Goal: Task Accomplishment & Management: Manage account settings

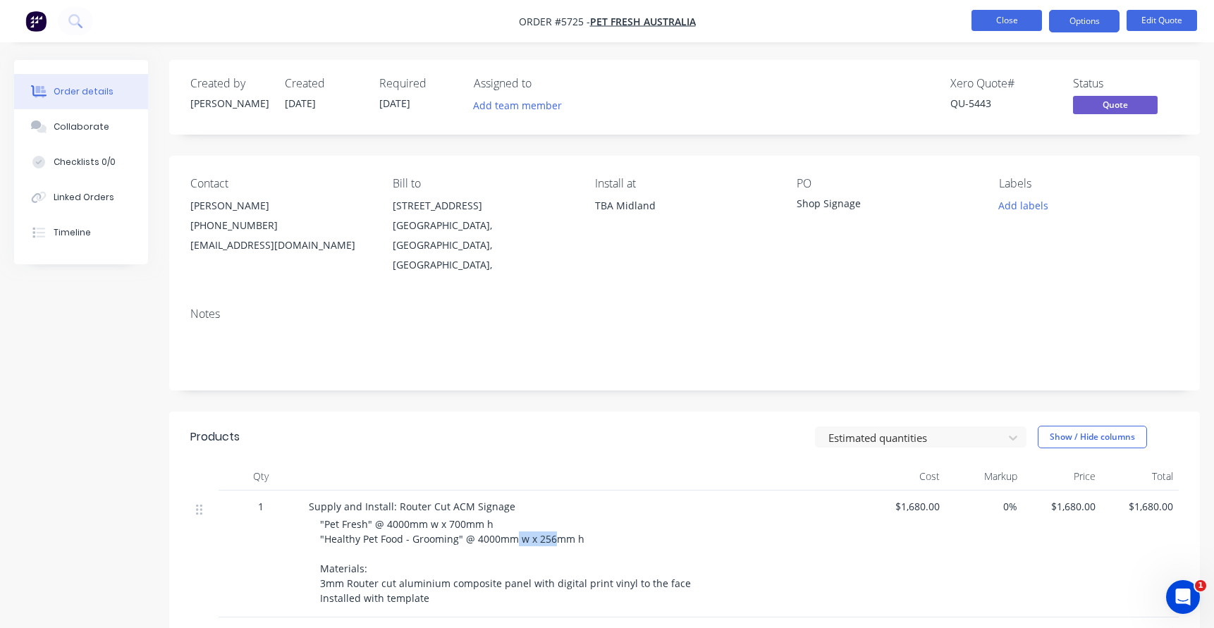
click at [1011, 25] on button "Close" at bounding box center [1006, 20] width 70 height 21
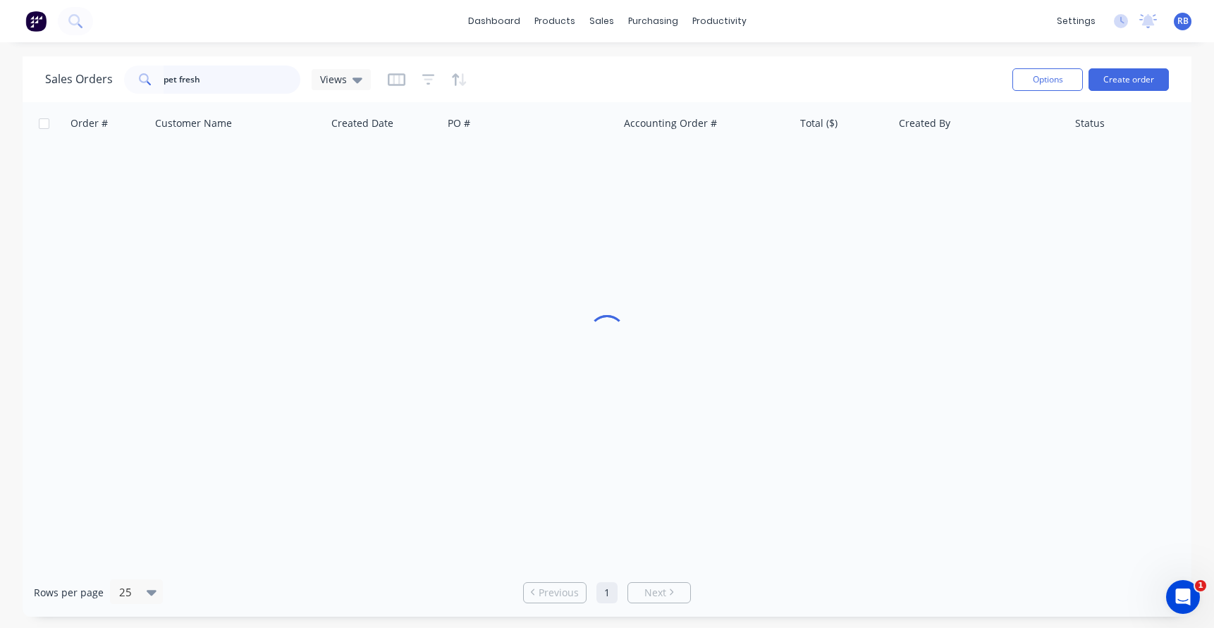
drag, startPoint x: 229, startPoint y: 80, endPoint x: 78, endPoint y: 80, distance: 150.9
click at [78, 80] on div "Sales Orders pet fresh Views" at bounding box center [208, 80] width 326 height 28
type input "pilates"
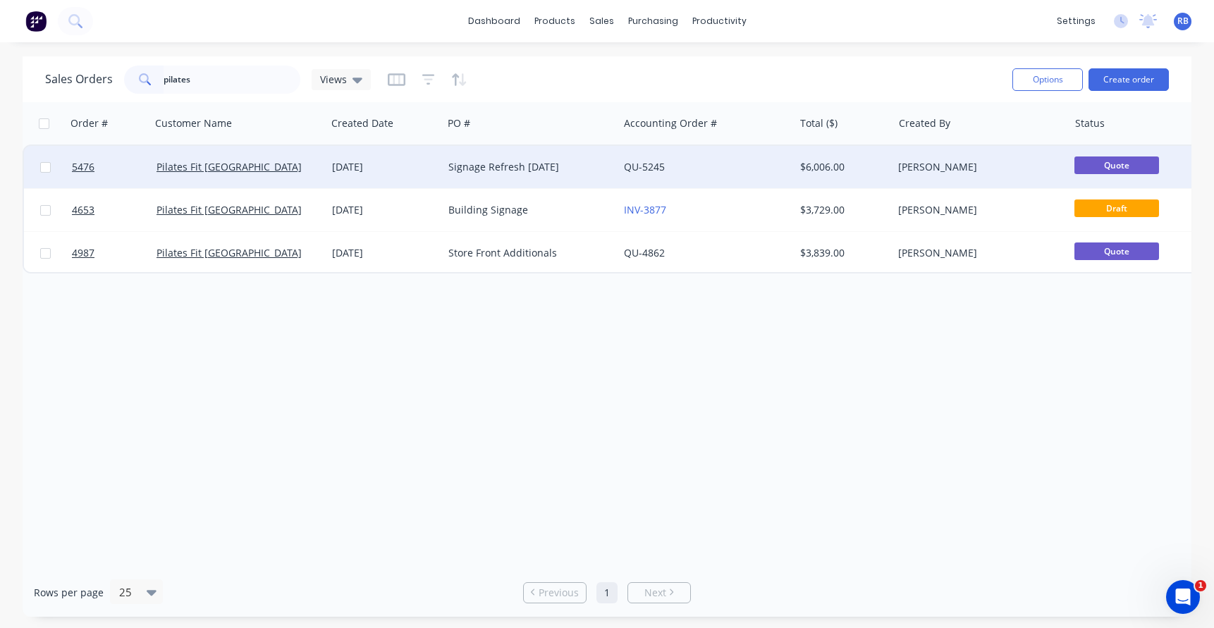
click at [716, 166] on div "QU-5245" at bounding box center [702, 167] width 156 height 14
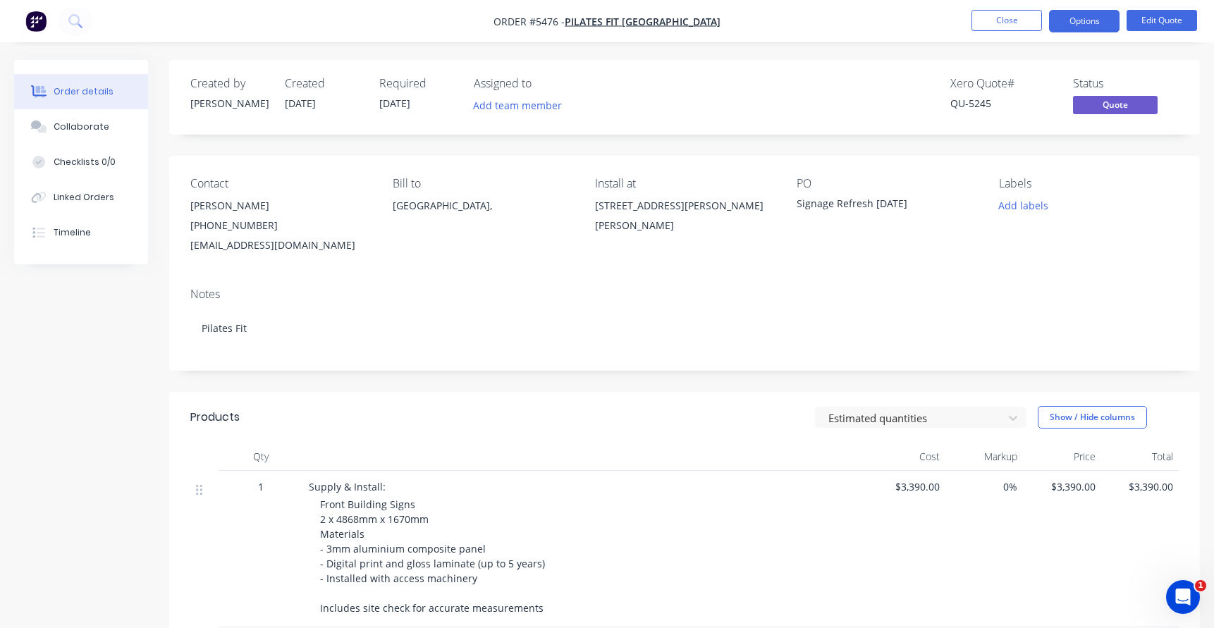
scroll to position [3, 0]
click at [1150, 21] on button "Edit Quote" at bounding box center [1161, 20] width 70 height 21
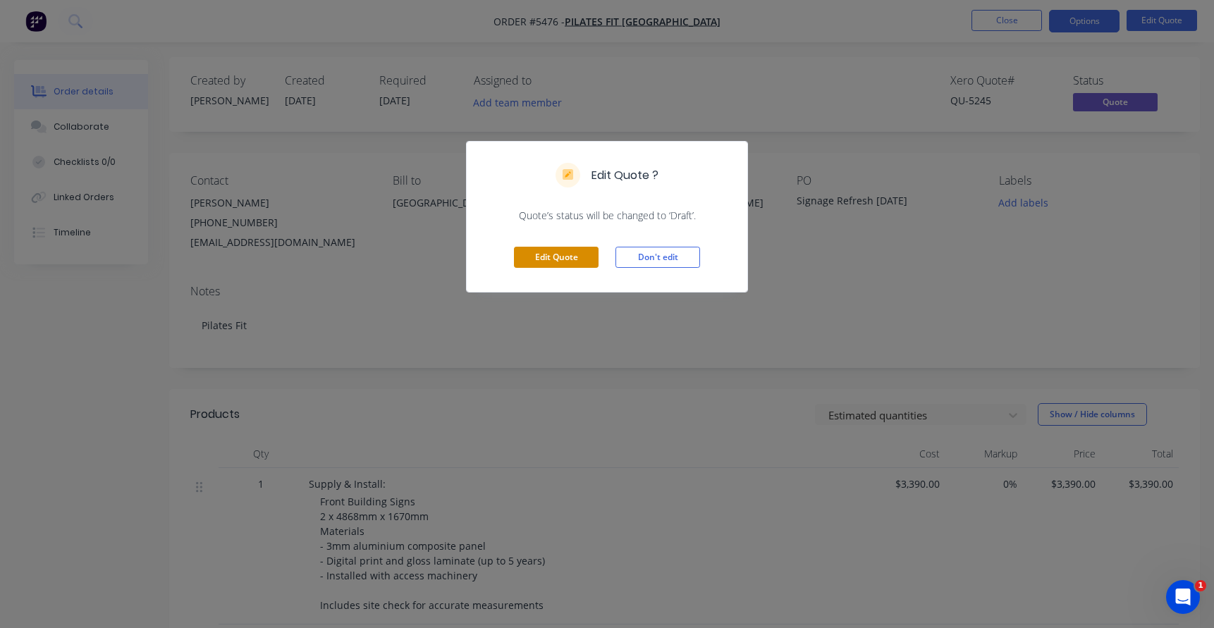
click at [529, 257] on button "Edit Quote" at bounding box center [556, 257] width 85 height 21
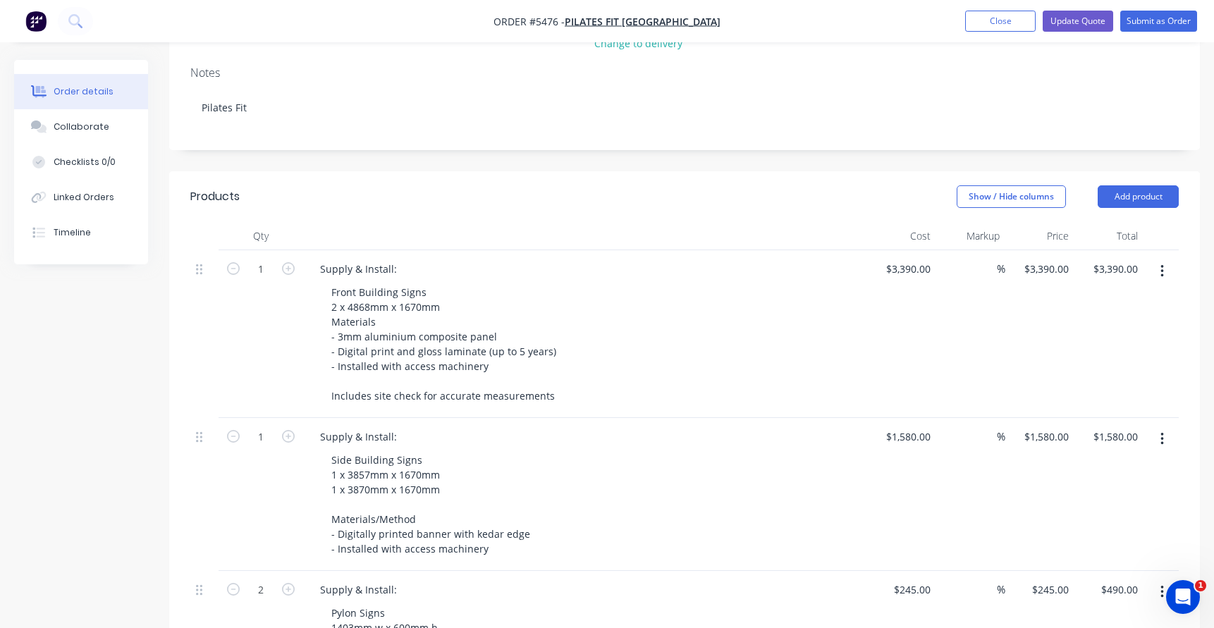
scroll to position [257, 0]
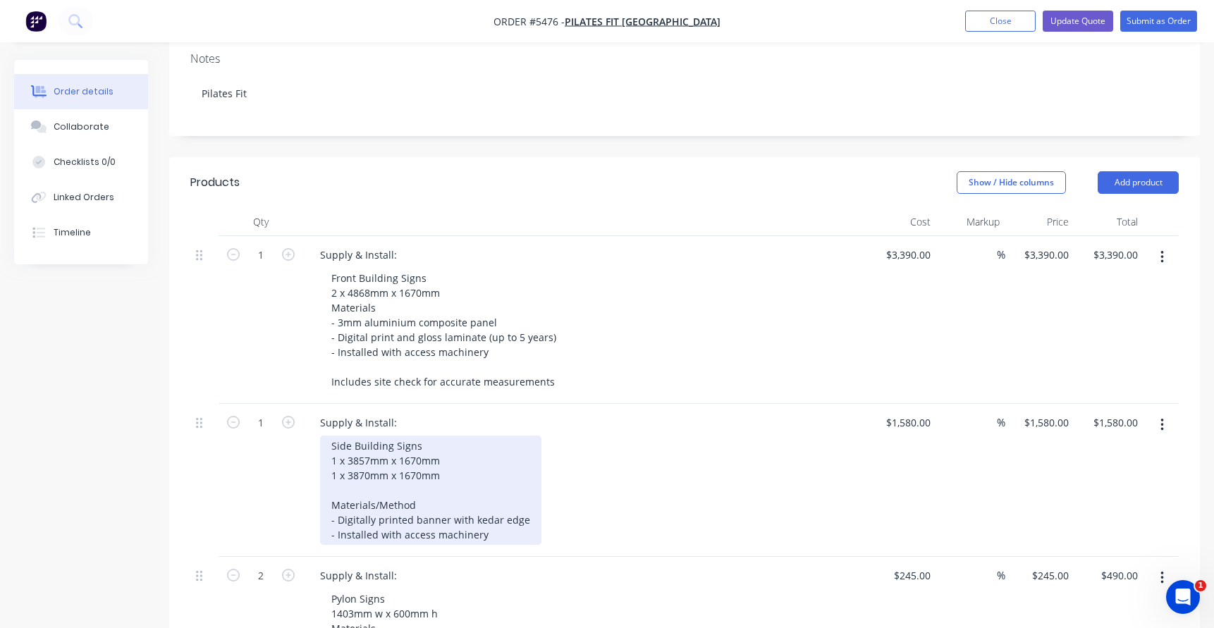
click at [458, 436] on div "Side Building Signs 1 x 3857mm x 1670mm 1 x 3870mm x 1670mm Materials/Method - …" at bounding box center [430, 490] width 221 height 109
click at [479, 460] on div "Side Building Signs 1 x 3857mm x 1670mm 1 x 3870mm x 1670mm Materials/Method - …" at bounding box center [430, 490] width 221 height 109
click at [479, 436] on div "Side Building Signs 1 x 3857mm x 1670mm 1 x 3870mm x 1670mm (Get Strong, Be Pai…" at bounding box center [455, 490] width 270 height 109
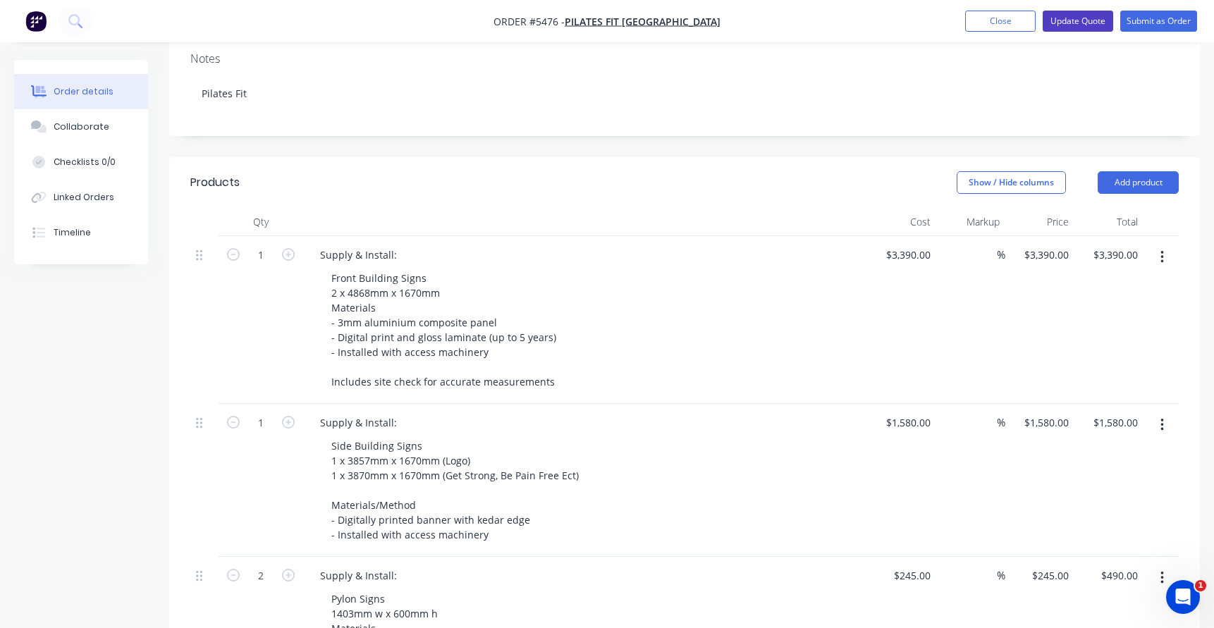
click at [1066, 23] on button "Update Quote" at bounding box center [1078, 21] width 70 height 21
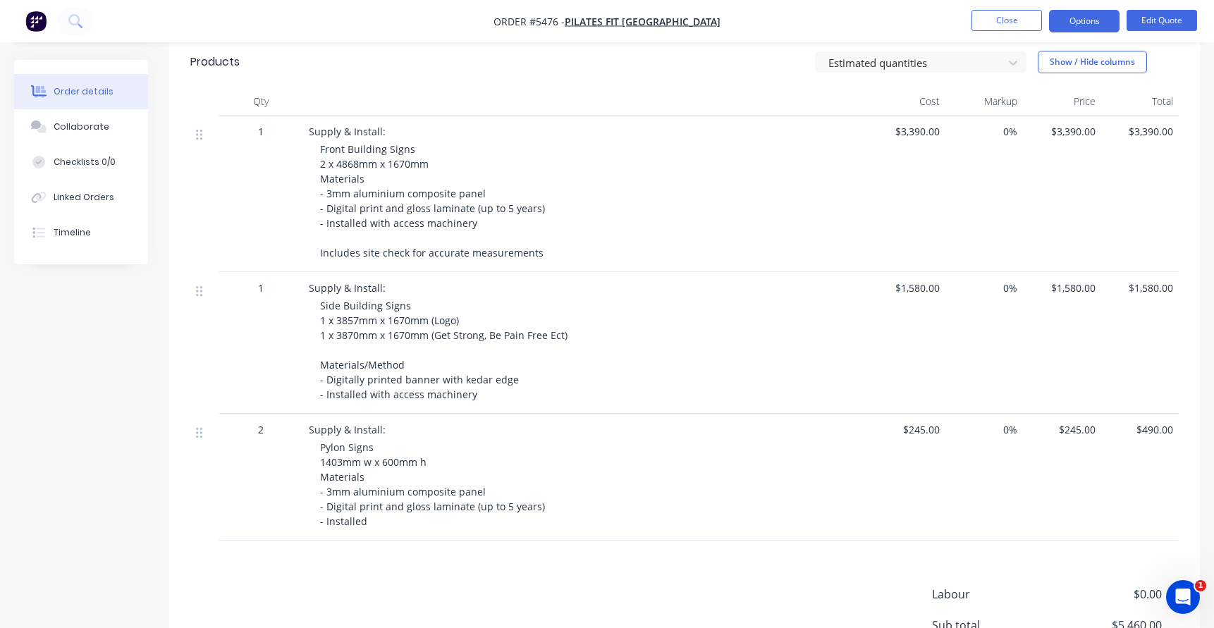
scroll to position [358, 0]
click at [1179, 19] on button "Edit Quote" at bounding box center [1161, 20] width 70 height 21
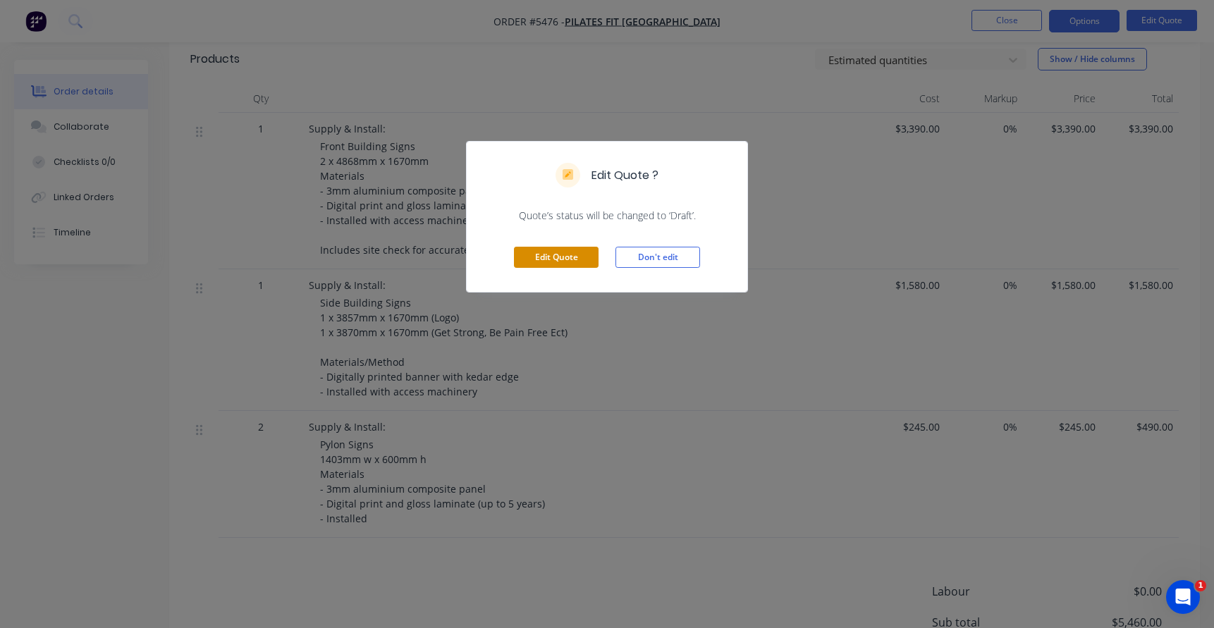
click at [535, 258] on button "Edit Quote" at bounding box center [556, 257] width 85 height 21
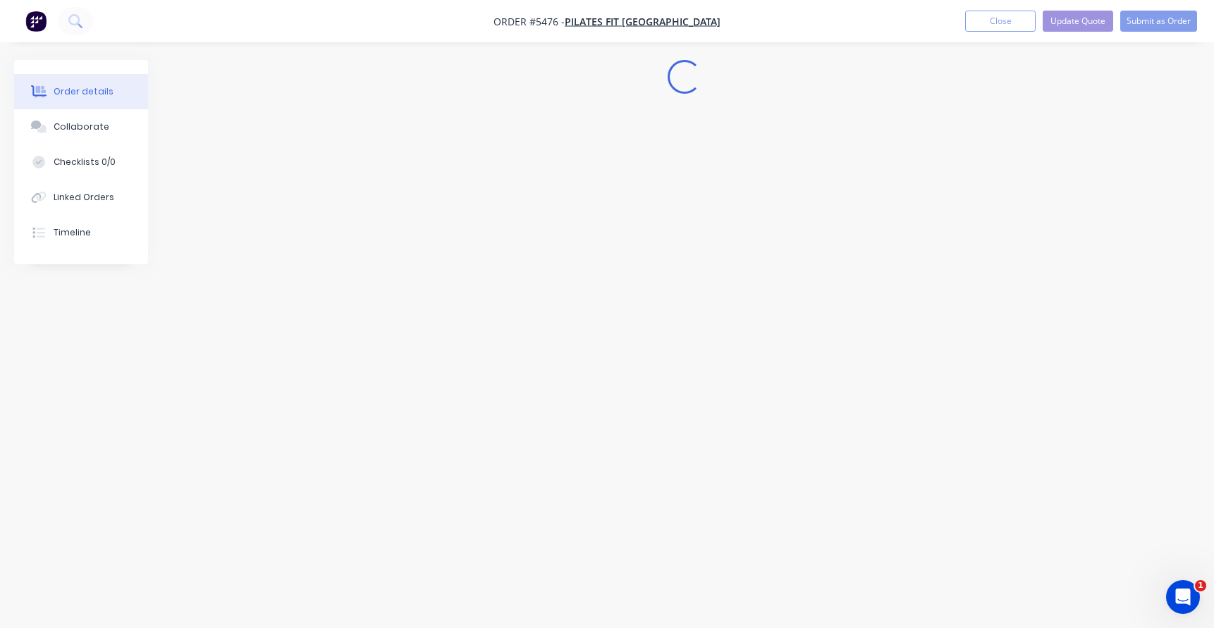
scroll to position [0, 0]
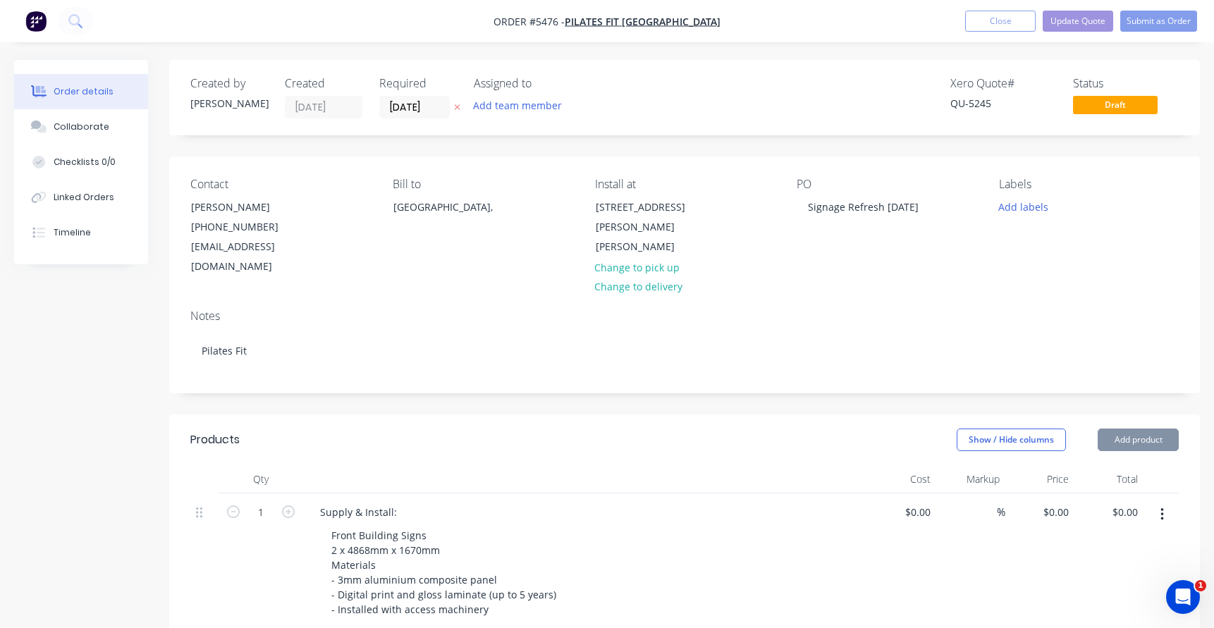
type input "$3,390.00"
type input "$1,580.00"
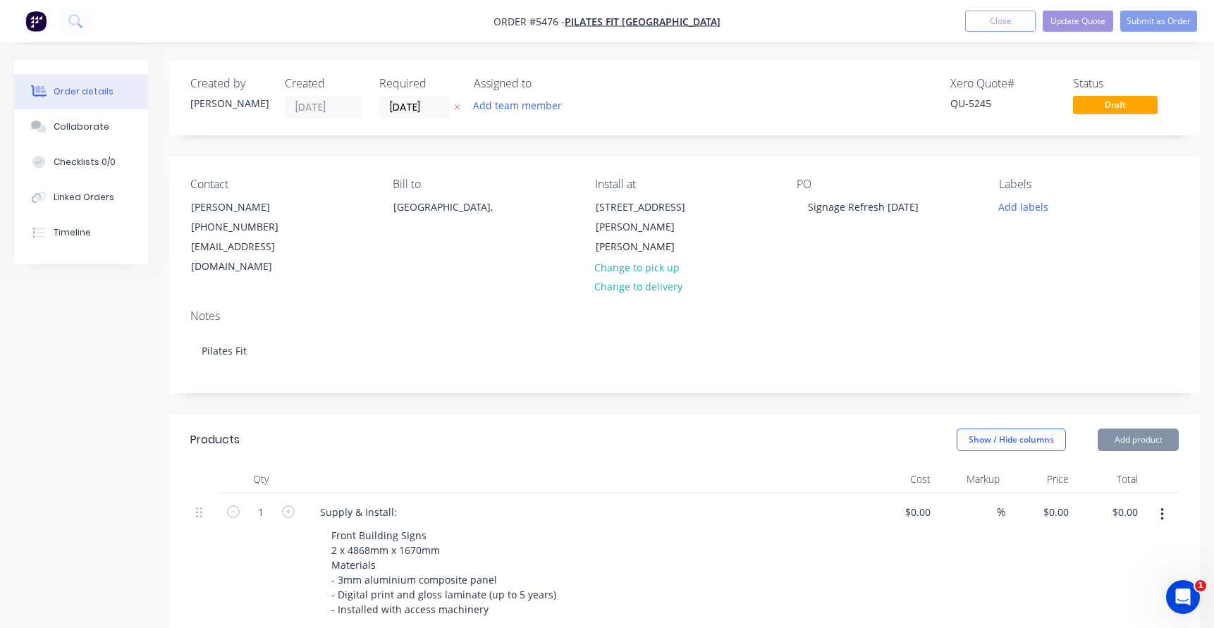
type input "$1,580.00"
type input "$245.00"
type input "$490.00"
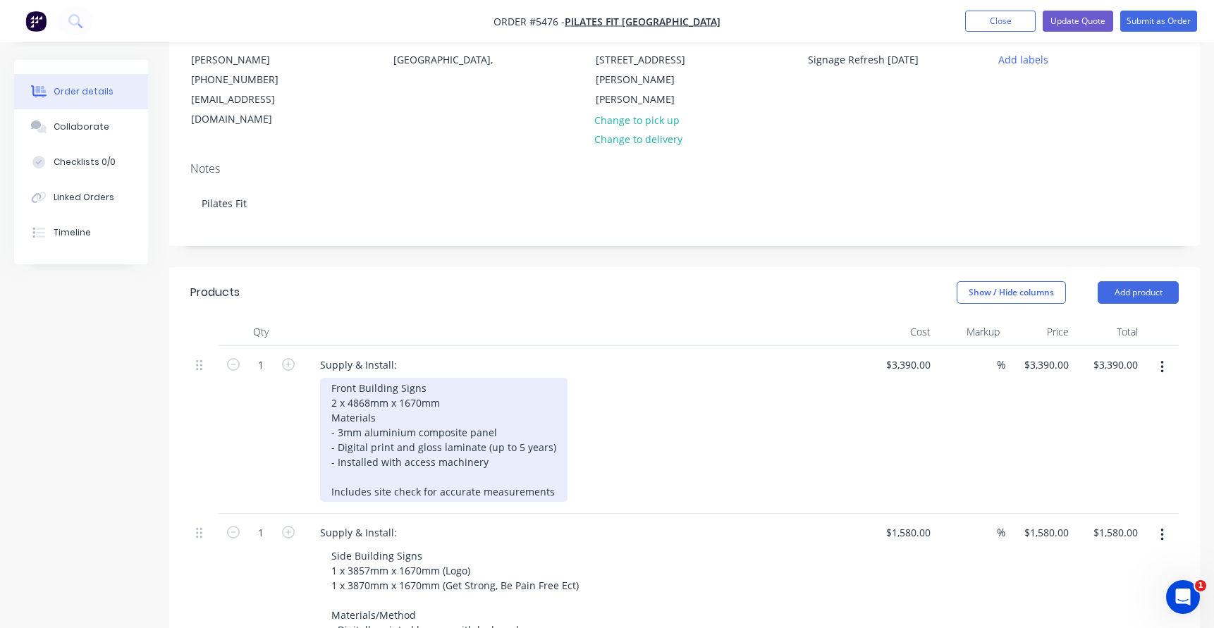
scroll to position [195, 0]
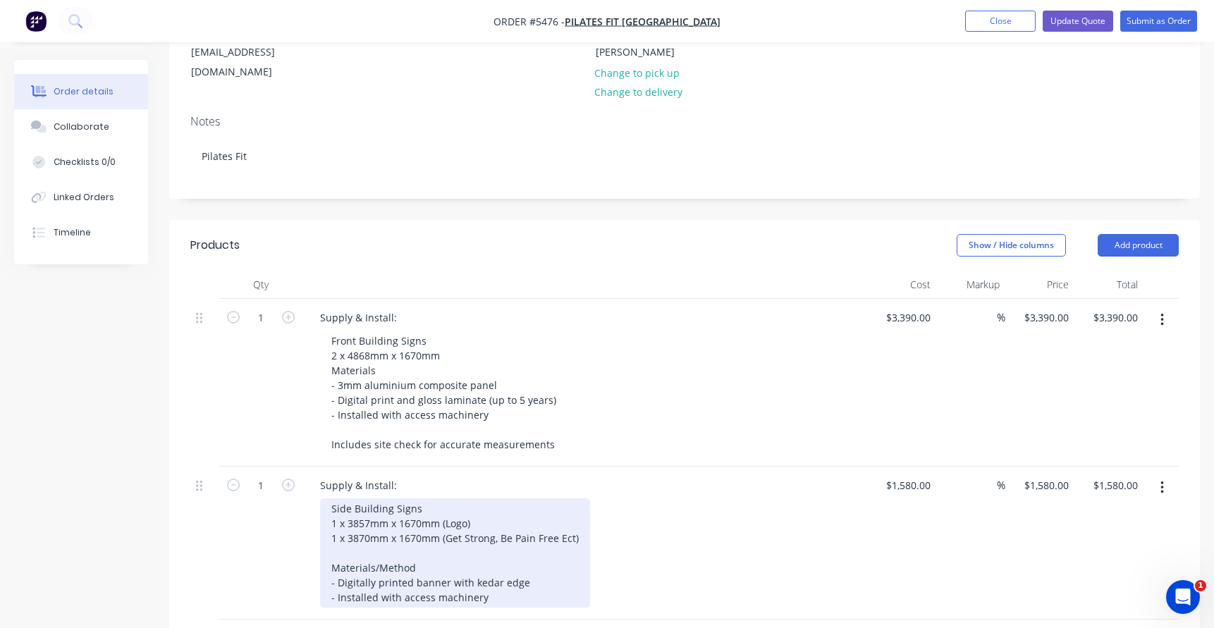
click at [501, 508] on div "Side Building Signs 1 x 3857mm x 1670mm (Logo) 1 x 3870mm x 1670mm (Get Strong,…" at bounding box center [455, 552] width 270 height 109
click at [584, 517] on div "Side Building Signs 1 x 3857mm x 1670mm (Logo) on RHS 1 x 3870mm x 1670mm (Get …" at bounding box center [455, 552] width 270 height 109
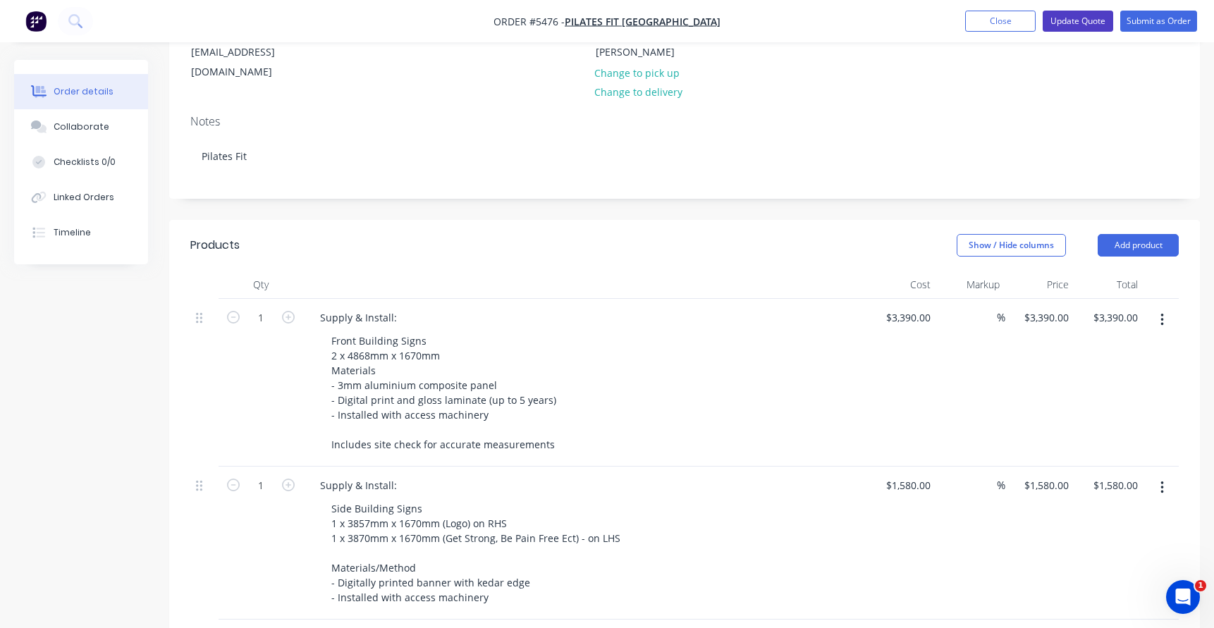
click at [1071, 21] on button "Update Quote" at bounding box center [1078, 21] width 70 height 21
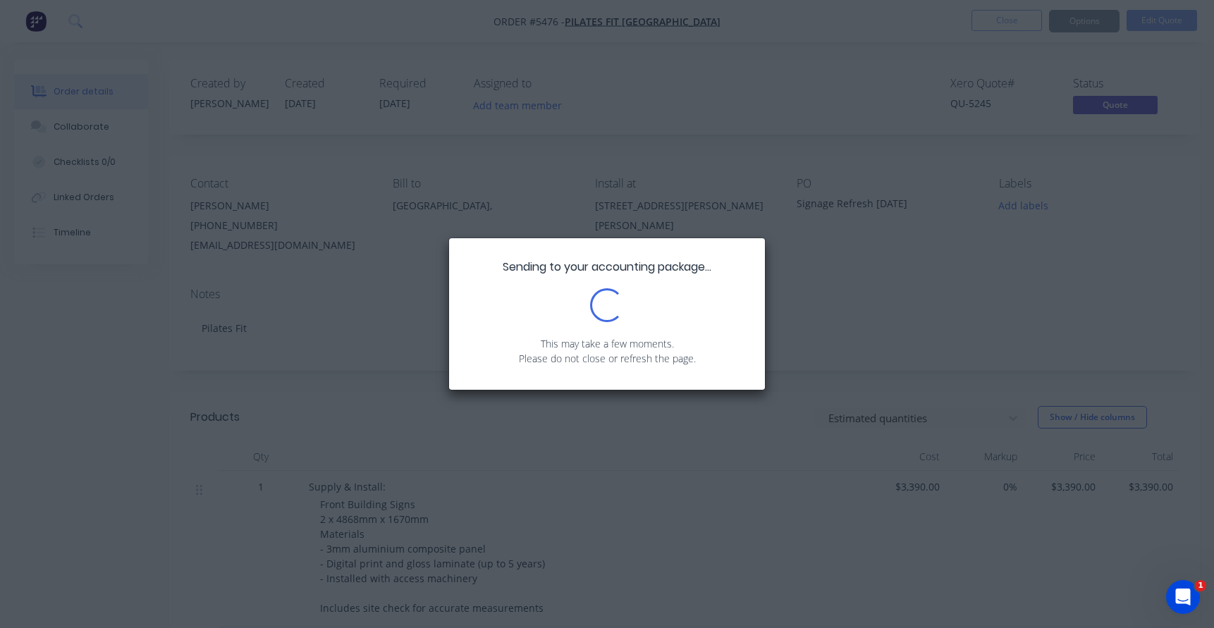
scroll to position [0, 0]
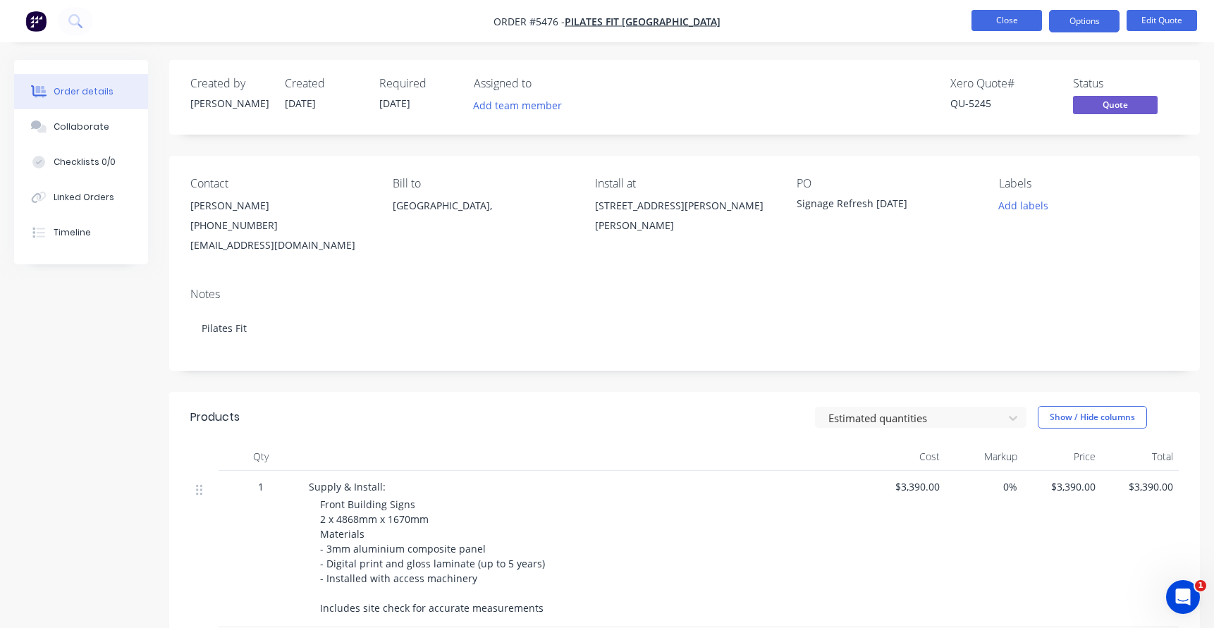
click at [1006, 13] on button "Close" at bounding box center [1006, 20] width 70 height 21
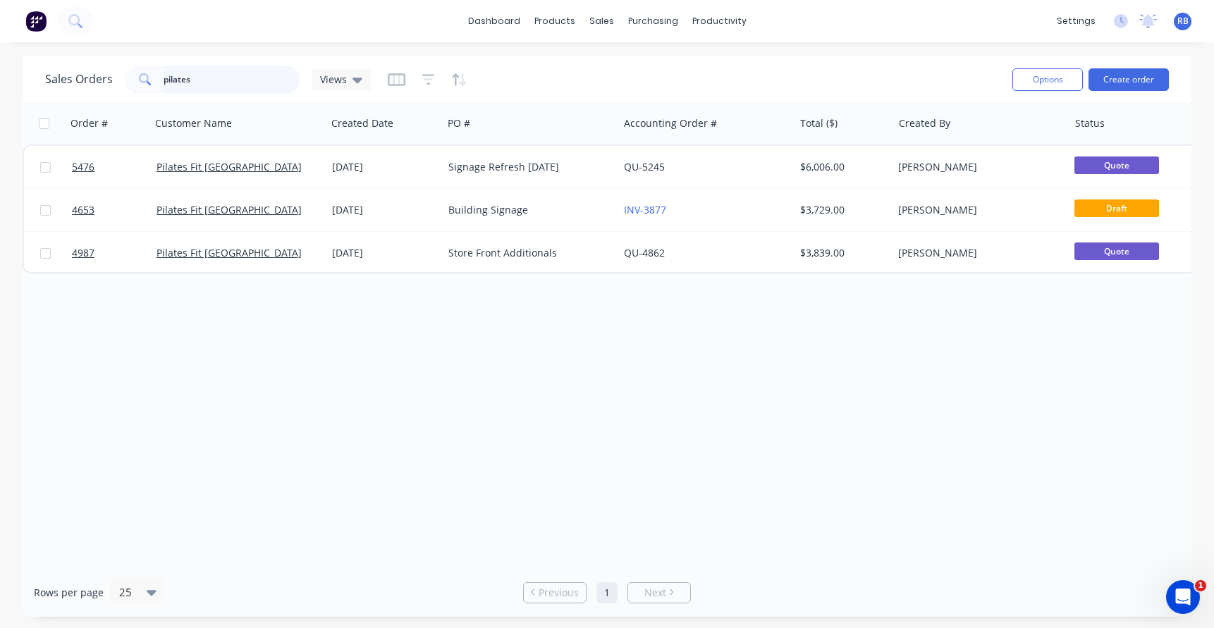
drag, startPoint x: 254, startPoint y: 82, endPoint x: 90, endPoint y: 74, distance: 165.2
click at [90, 74] on div "Sales Orders pilates Views" at bounding box center [208, 80] width 326 height 28
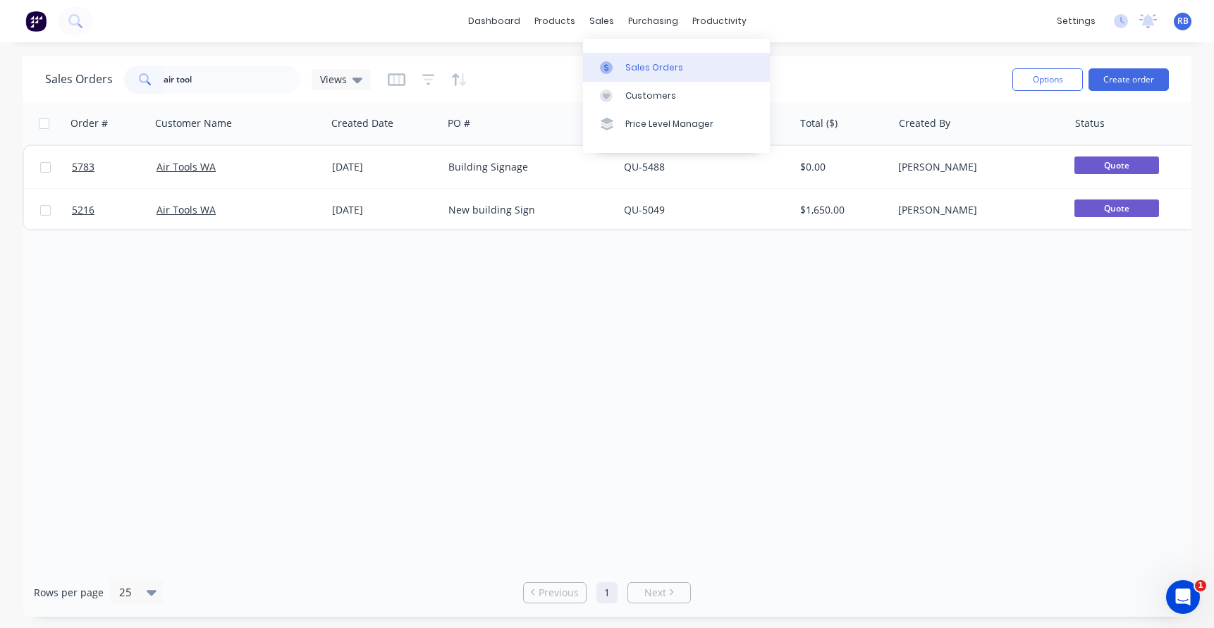
click at [648, 66] on div "Sales Orders" at bounding box center [654, 67] width 58 height 13
drag, startPoint x: 219, startPoint y: 82, endPoint x: 122, endPoint y: 84, distance: 97.3
click at [130, 82] on div "air tool" at bounding box center [212, 80] width 176 height 28
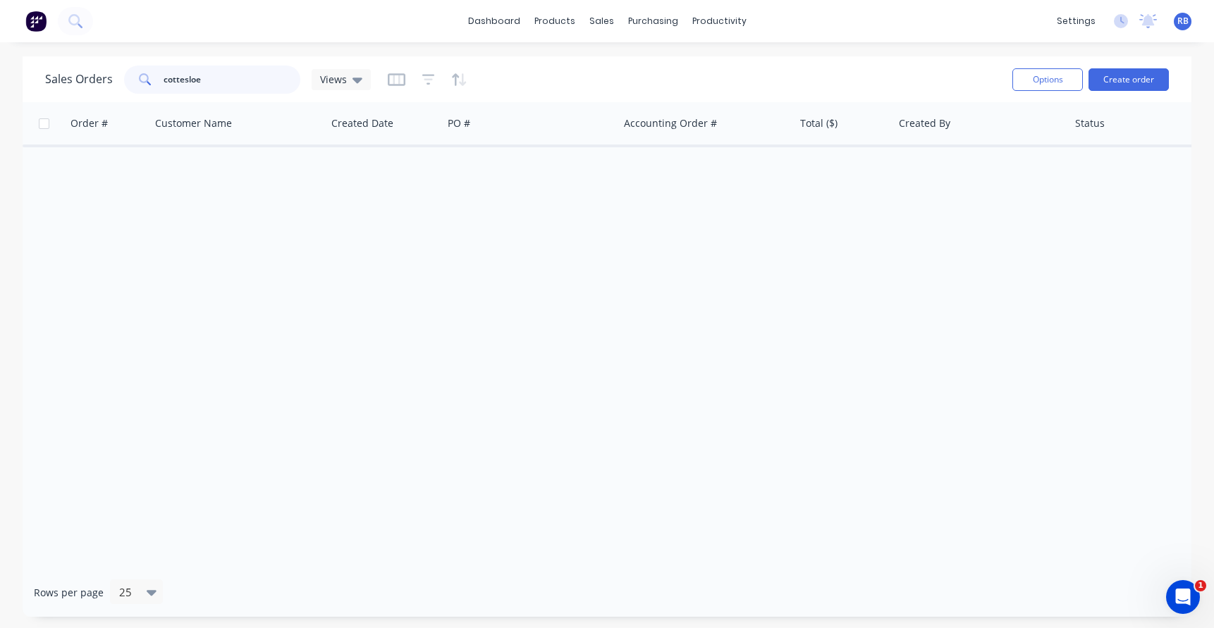
type input "cottesloe"
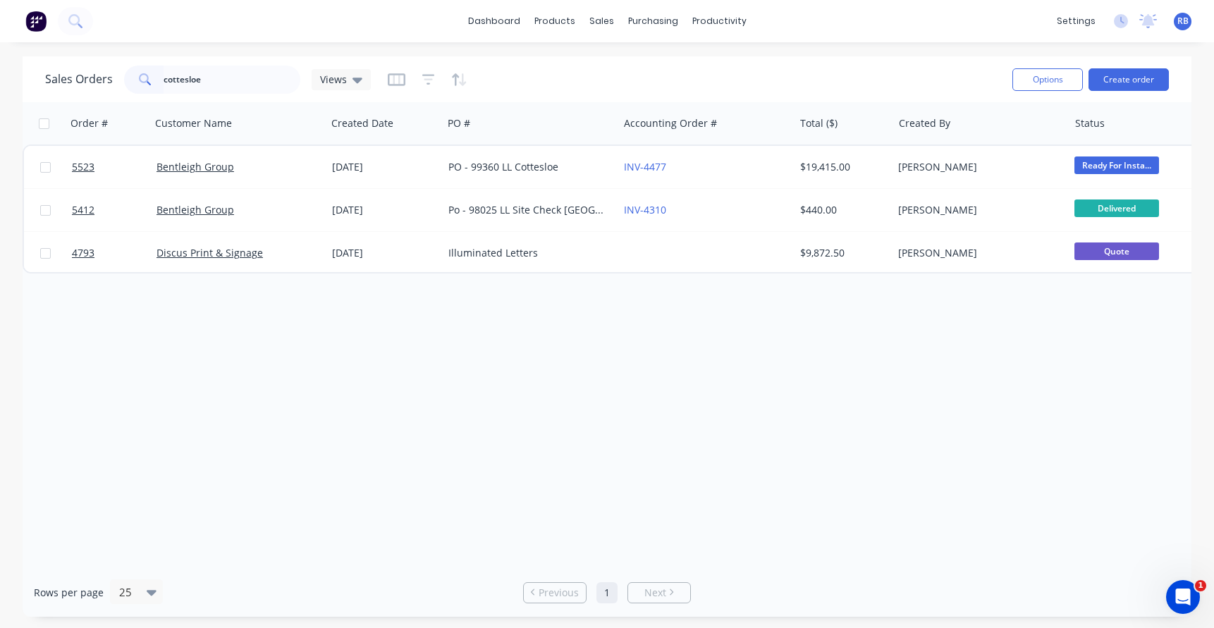
click at [1181, 26] on span "RB" at bounding box center [1182, 21] width 11 height 13
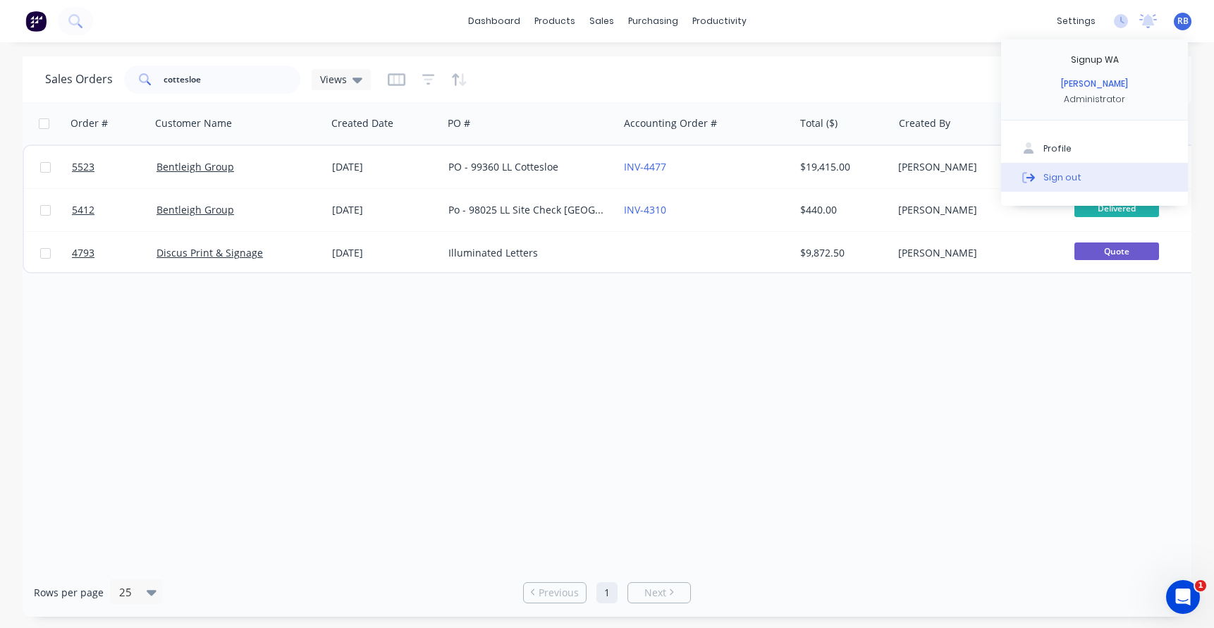
click at [1056, 176] on div "Sign out" at bounding box center [1062, 177] width 38 height 13
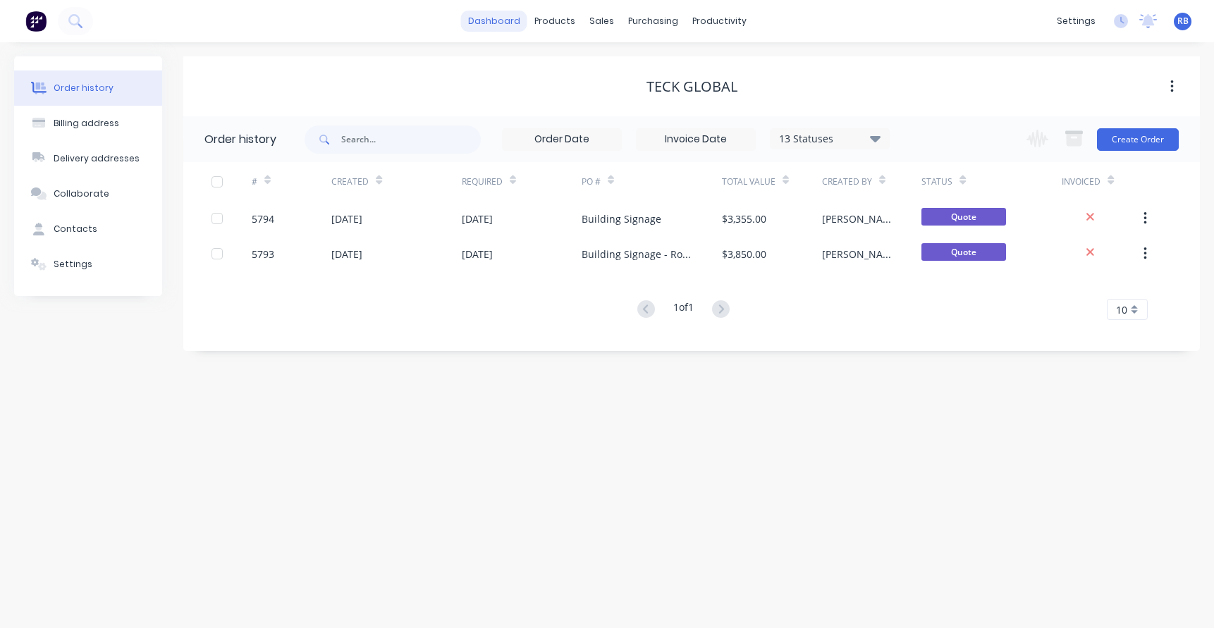
click at [499, 27] on link "dashboard" at bounding box center [494, 21] width 66 height 21
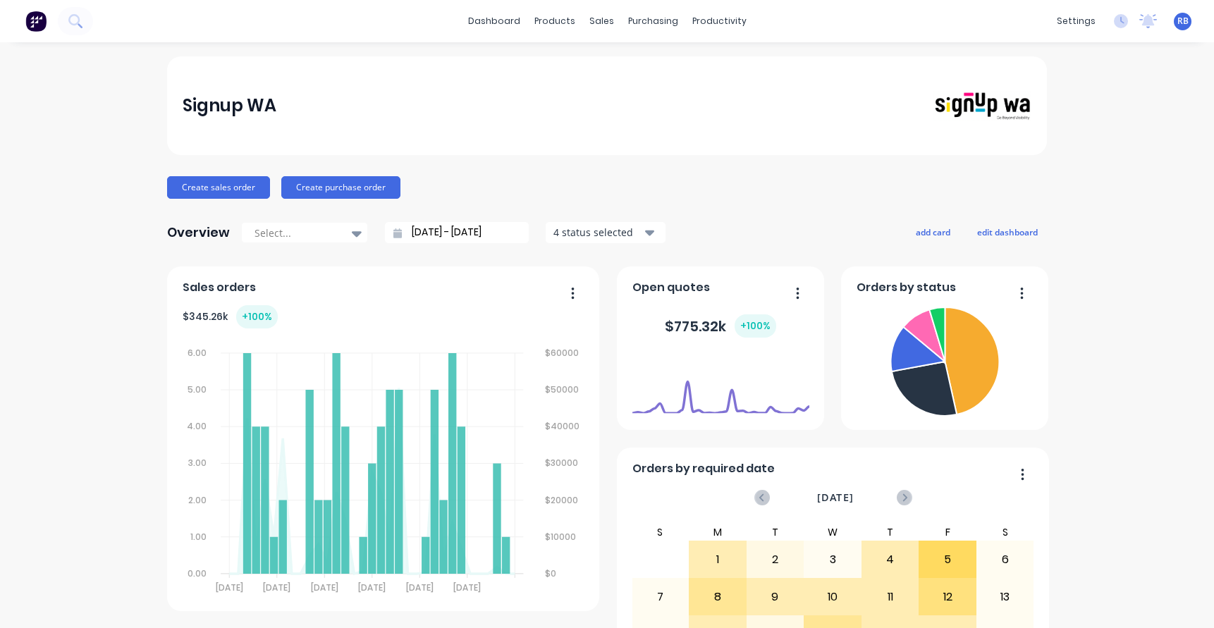
click at [1184, 21] on span "RB" at bounding box center [1182, 21] width 11 height 13
click at [1047, 175] on div "Sign out" at bounding box center [1062, 177] width 38 height 13
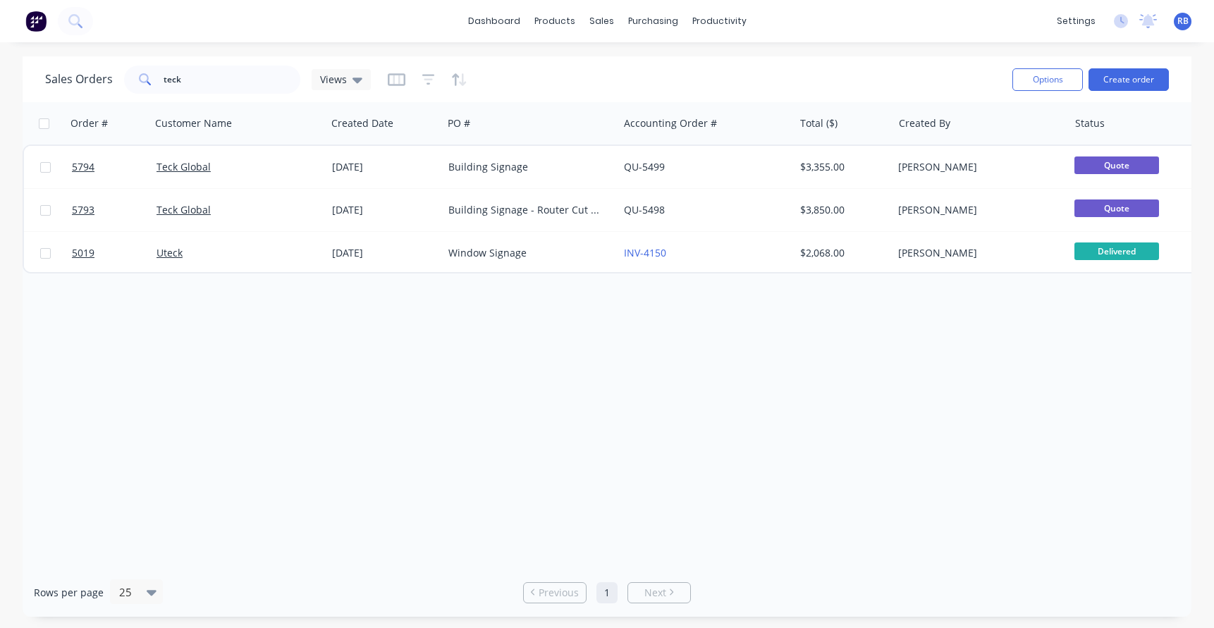
click at [1186, 20] on span "RB" at bounding box center [1182, 21] width 11 height 13
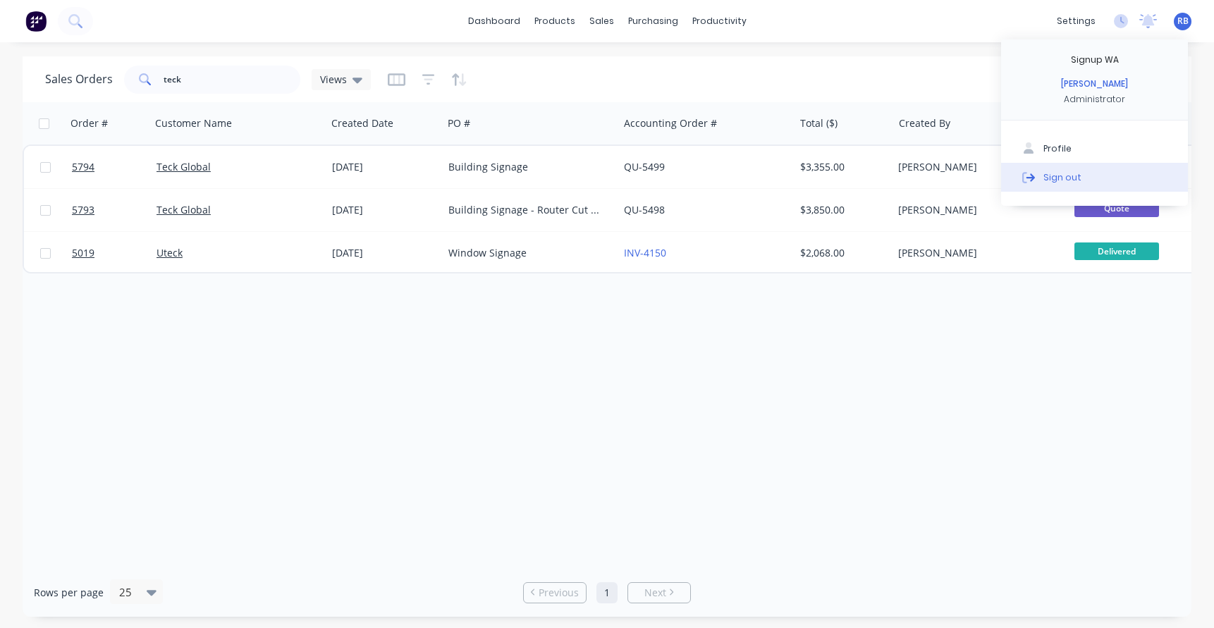
click at [1062, 176] on div "Sign out" at bounding box center [1062, 177] width 38 height 13
